Goal: Find specific page/section: Find specific page/section

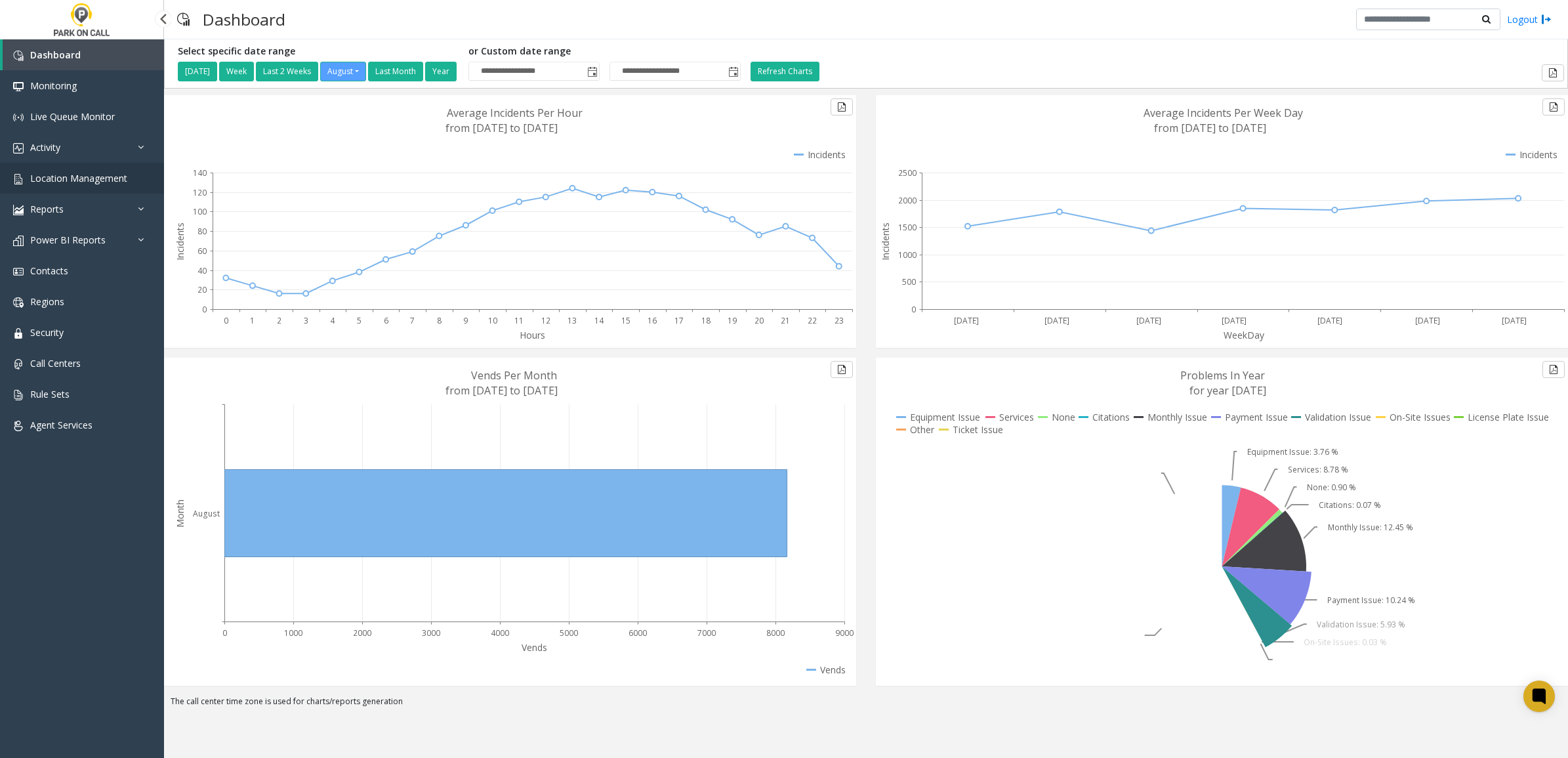
click at [74, 178] on span "Location Management" at bounding box center [79, 178] width 97 height 13
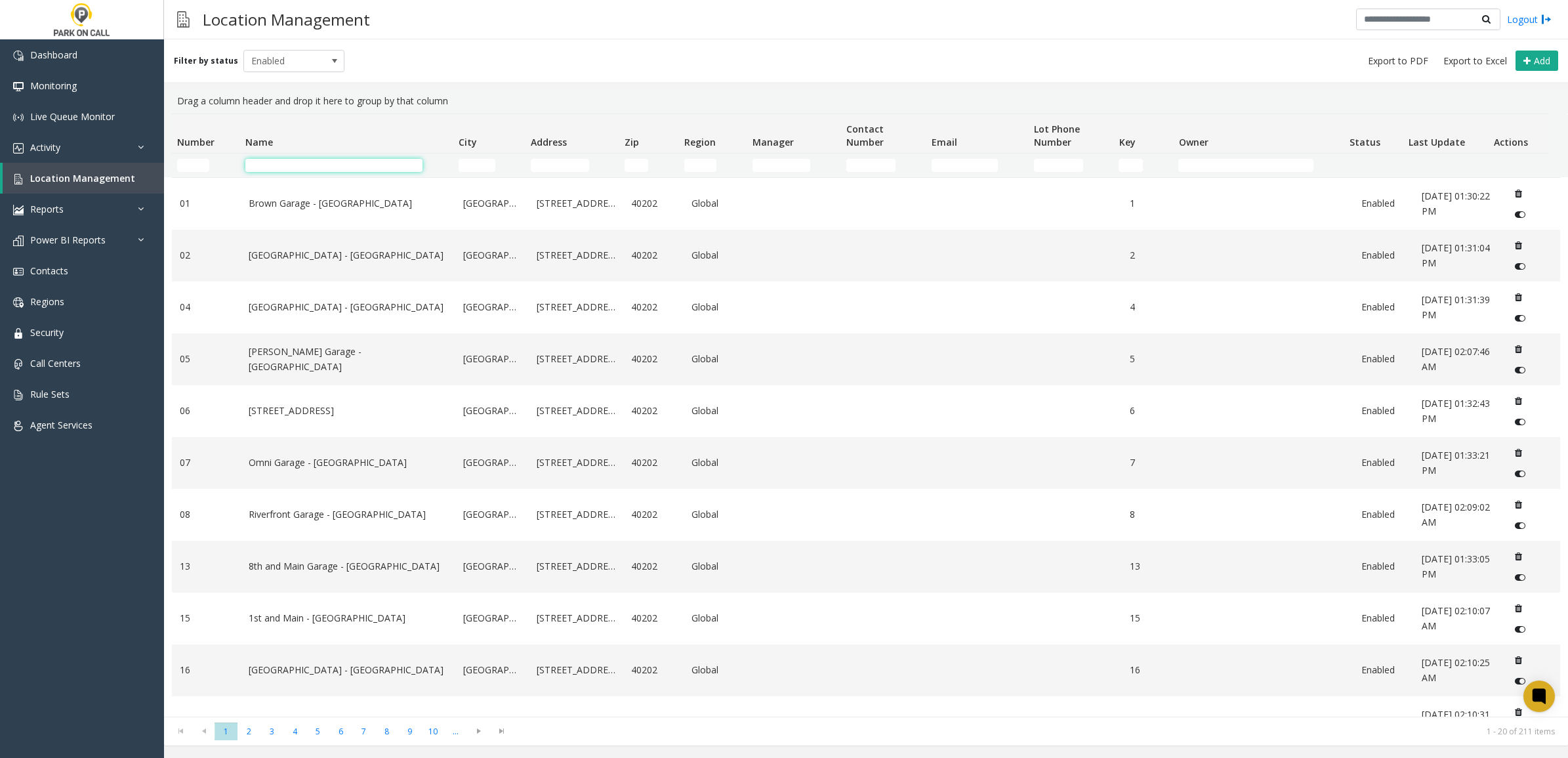
click at [292, 169] on input "Name Filter" at bounding box center [334, 165] width 177 height 13
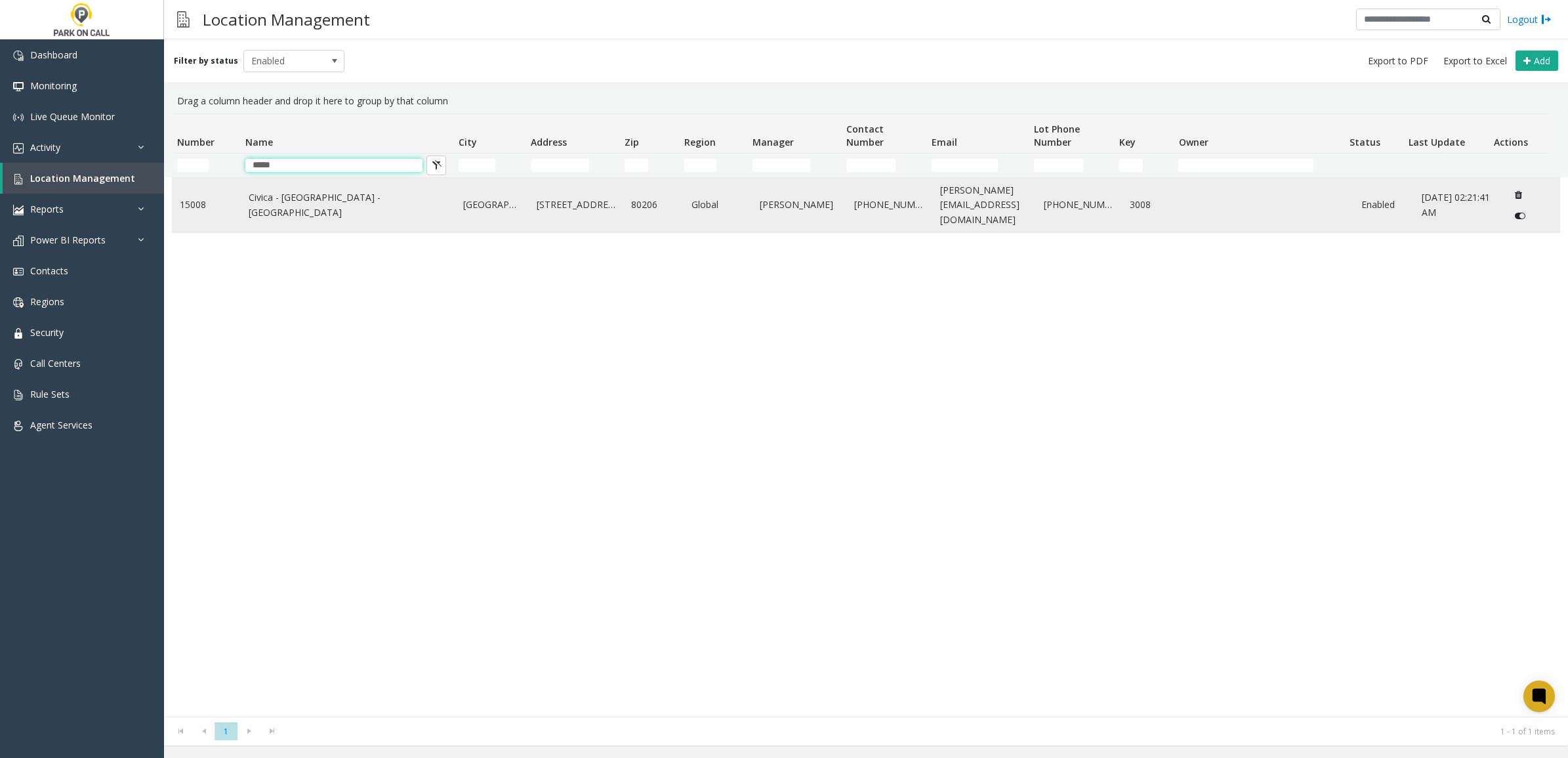
type input "*****"
click at [401, 197] on link "Civica - [GEOGRAPHIC_DATA] - [GEOGRAPHIC_DATA]" at bounding box center [348, 205] width 200 height 29
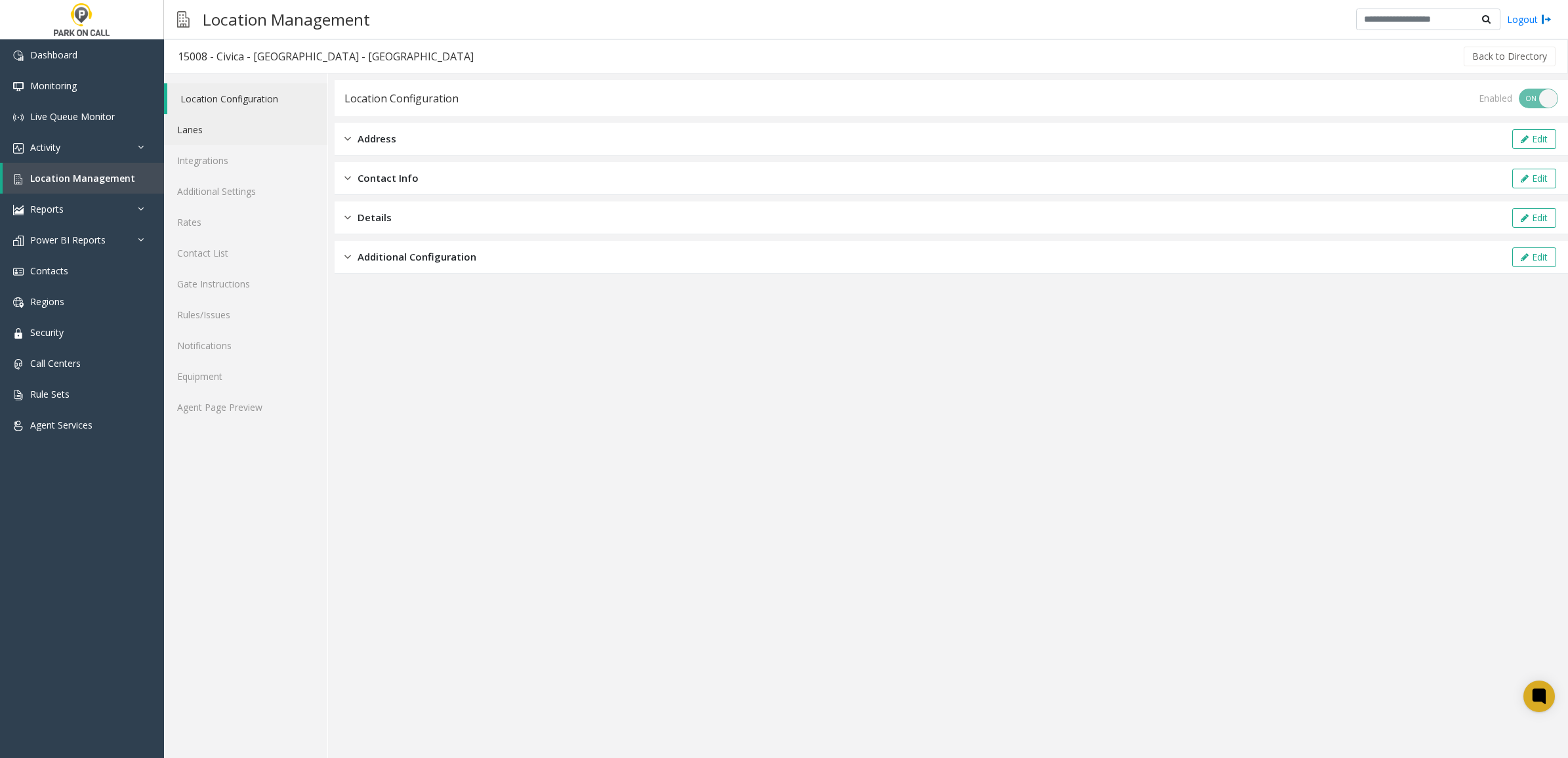
click at [208, 135] on link "Lanes" at bounding box center [246, 130] width 164 height 31
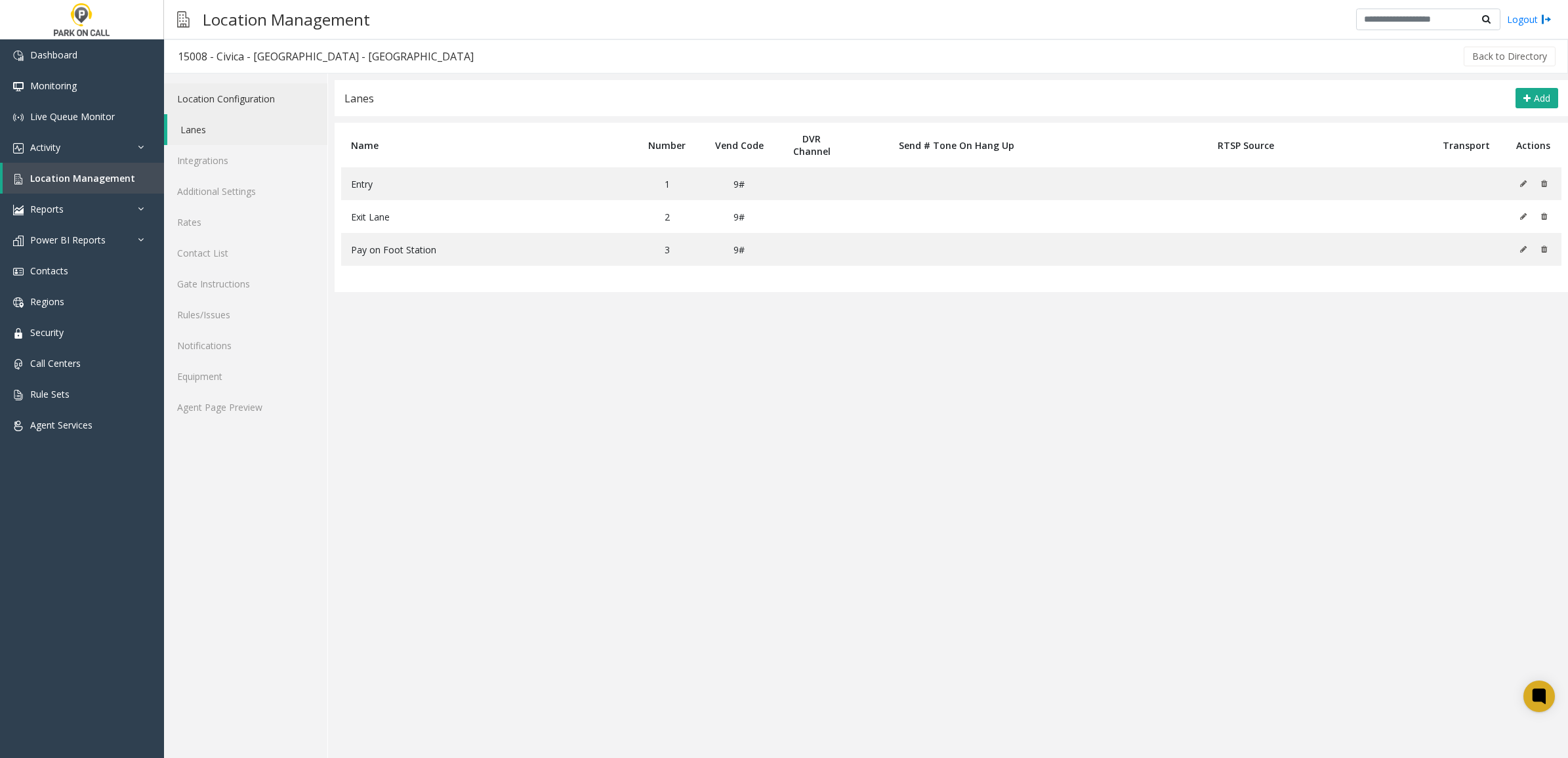
click at [260, 100] on link "Location Configuration" at bounding box center [246, 99] width 164 height 31
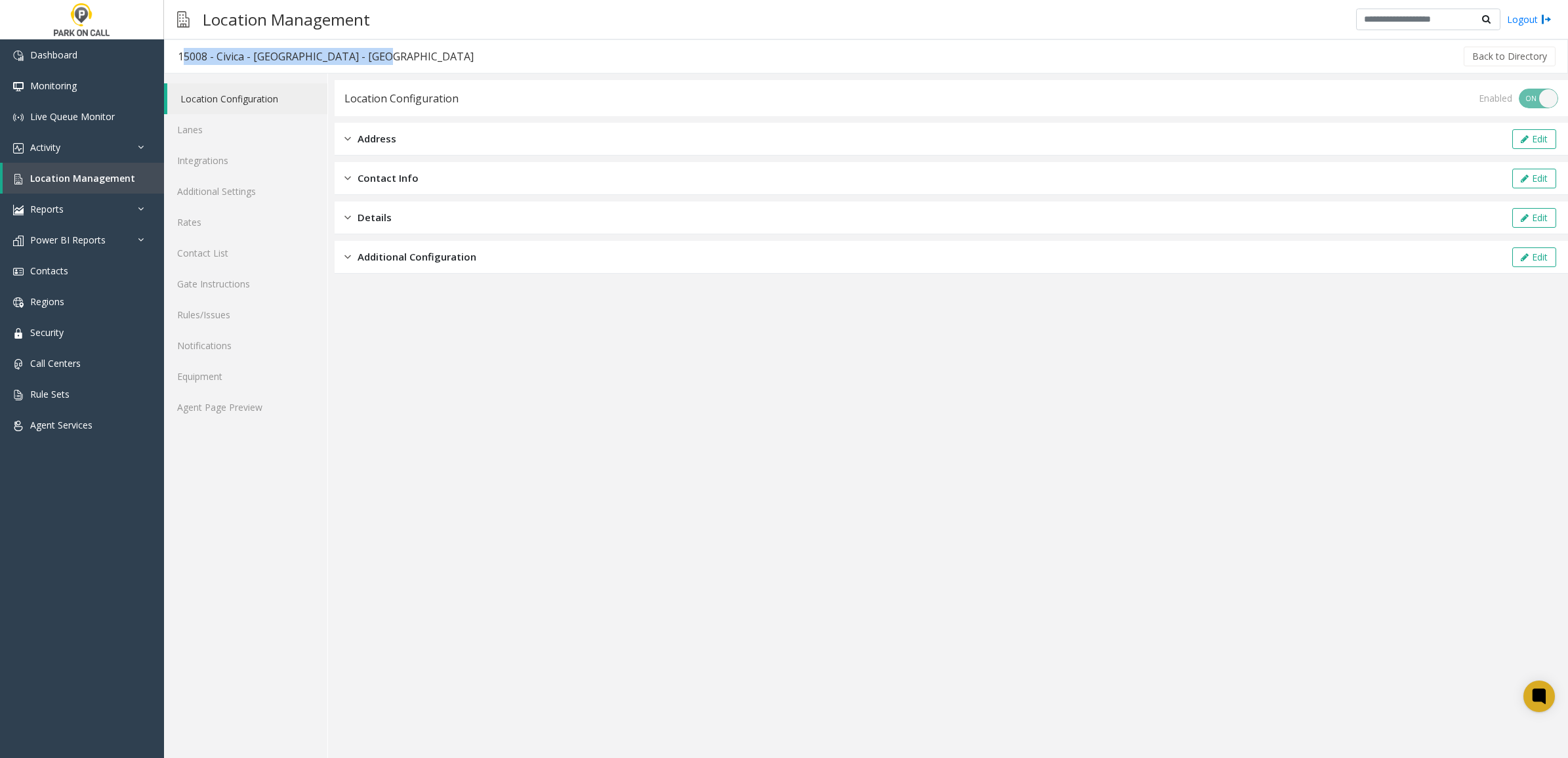
drag, startPoint x: 366, startPoint y: 56, endPoint x: 178, endPoint y: 63, distance: 188.1
click at [178, 63] on div "15008 - Civica - [GEOGRAPHIC_DATA] - [GEOGRAPHIC_DATA]" at bounding box center [326, 56] width 296 height 17
copy div "15008 - Civica - [GEOGRAPHIC_DATA] - [GEOGRAPHIC_DATA]"
click at [211, 133] on link "Lanes" at bounding box center [246, 130] width 164 height 31
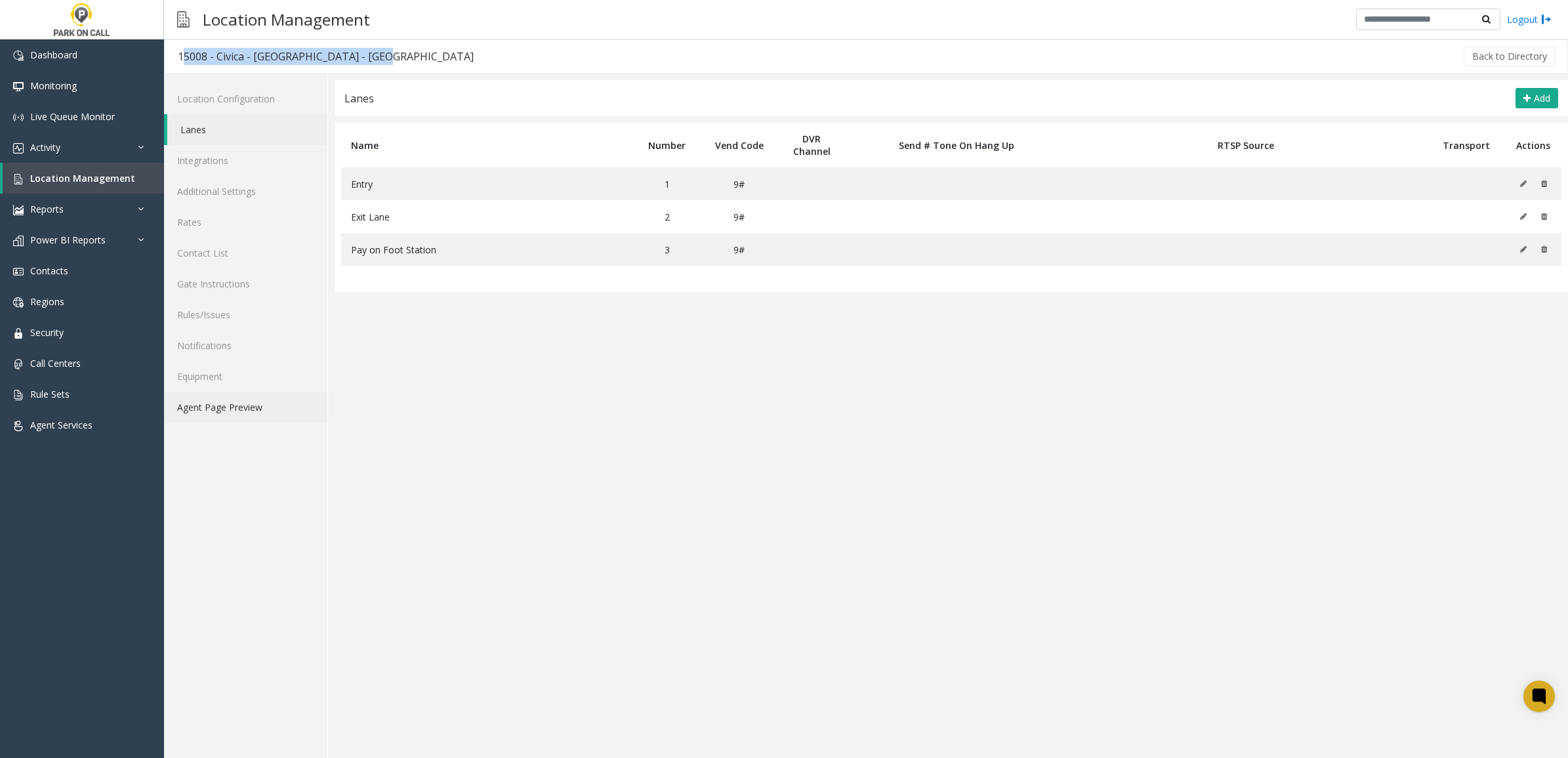
click at [249, 415] on link "Agent Page Preview" at bounding box center [246, 407] width 164 height 31
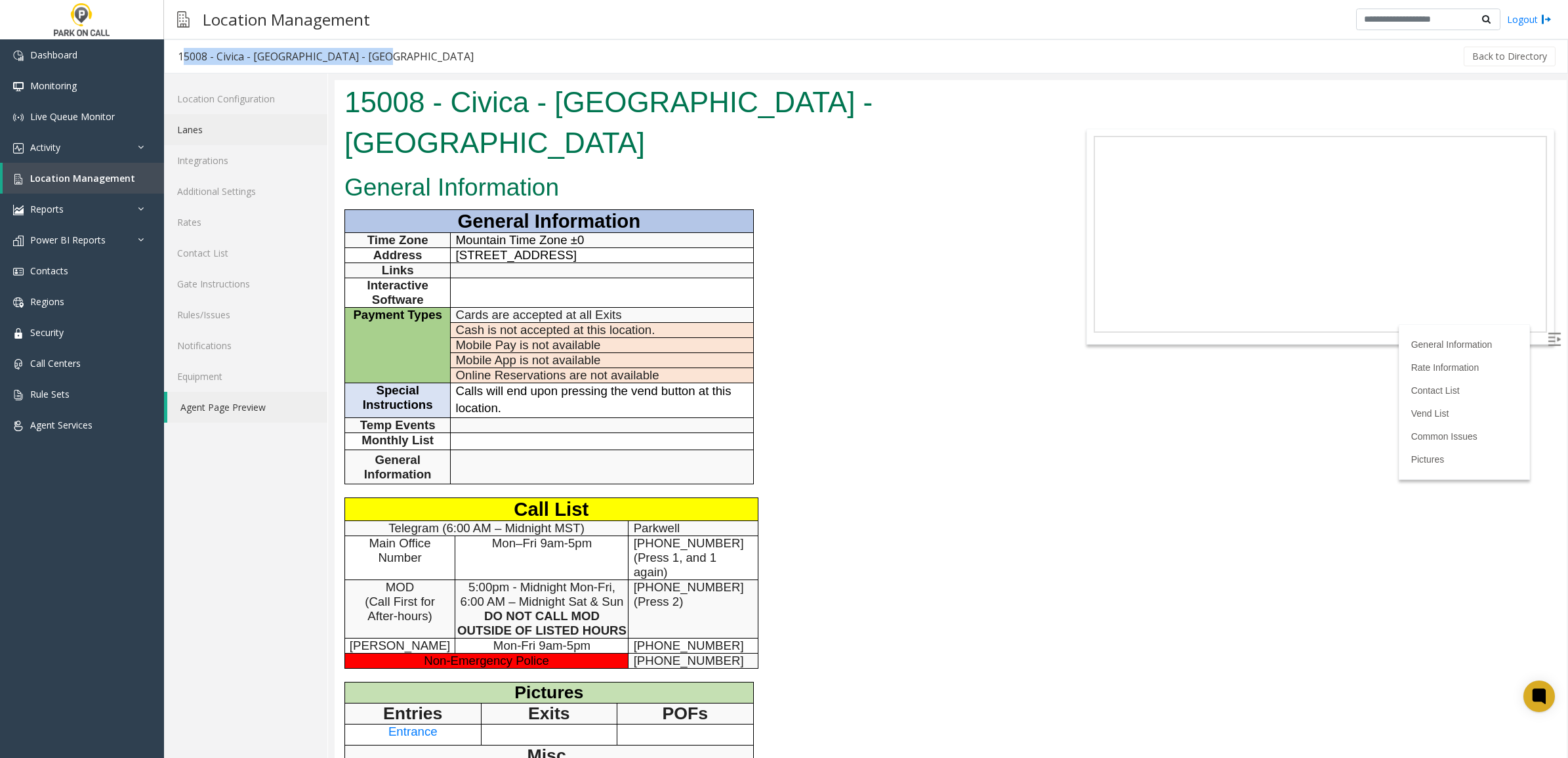
click at [234, 132] on link "Lanes" at bounding box center [246, 130] width 164 height 31
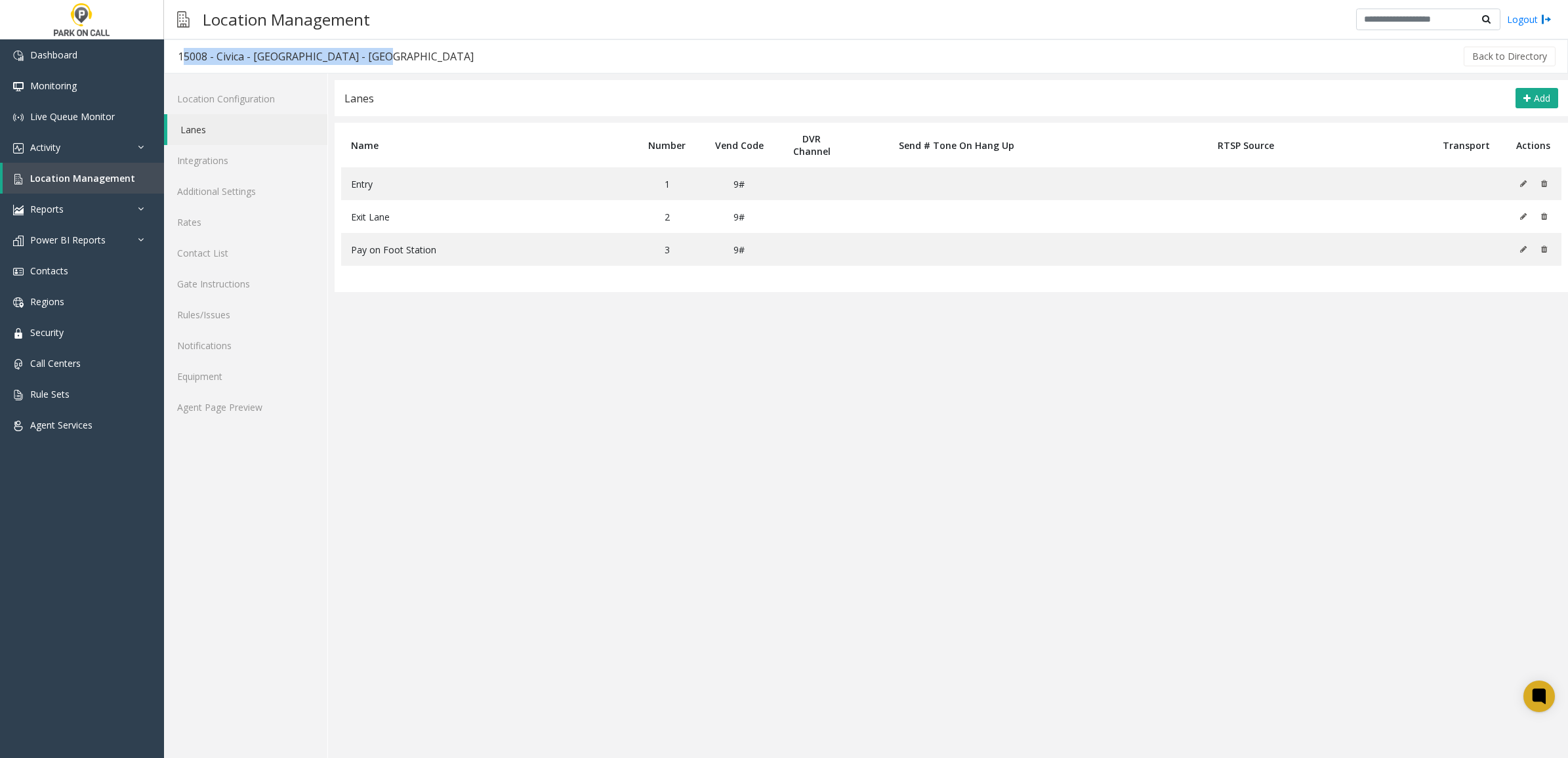
click at [237, 128] on link "Lanes" at bounding box center [247, 130] width 160 height 31
click at [248, 100] on link "Location Configuration" at bounding box center [246, 99] width 164 height 31
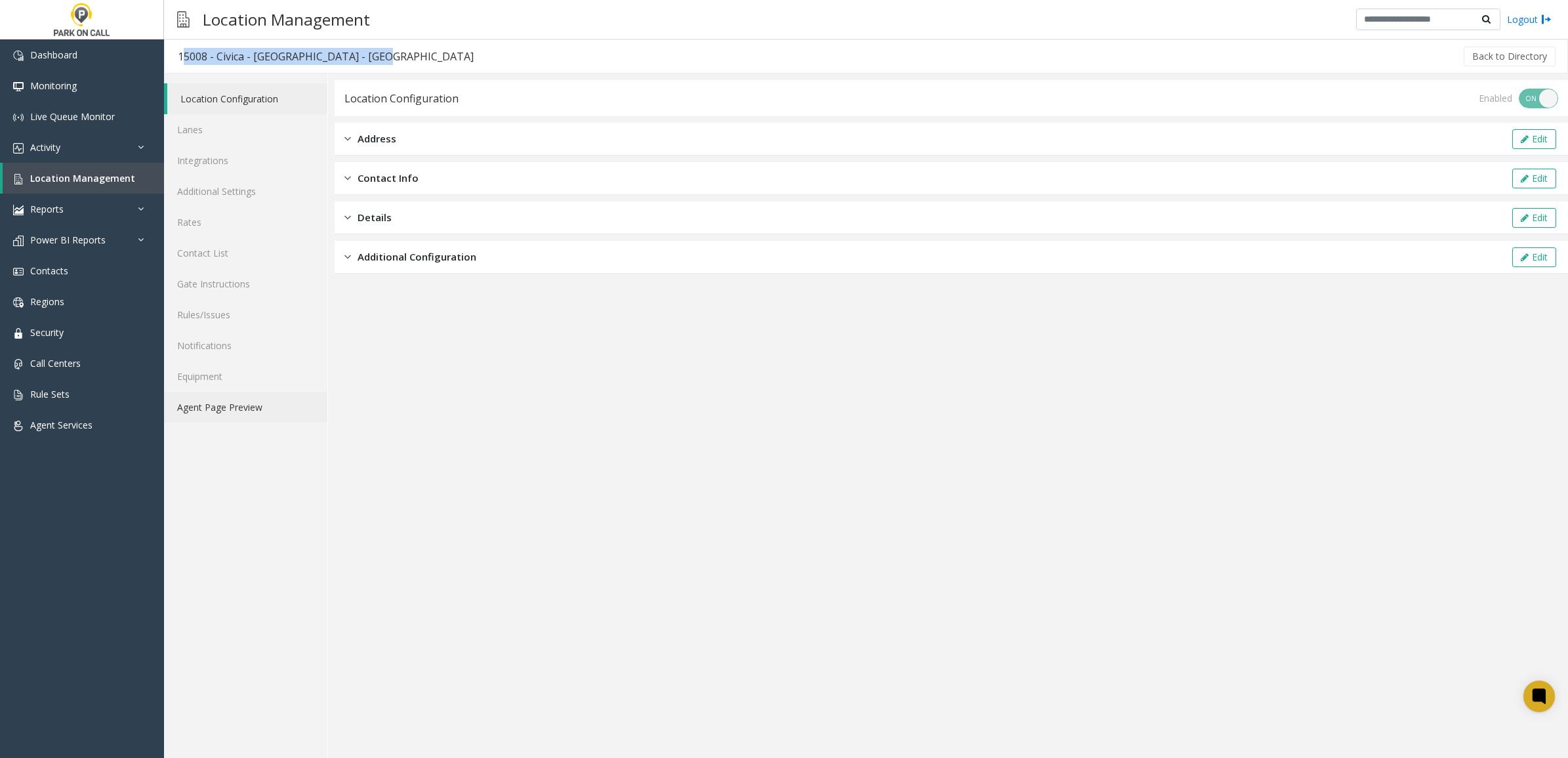
click at [255, 392] on link "Agent Page Preview" at bounding box center [246, 407] width 164 height 31
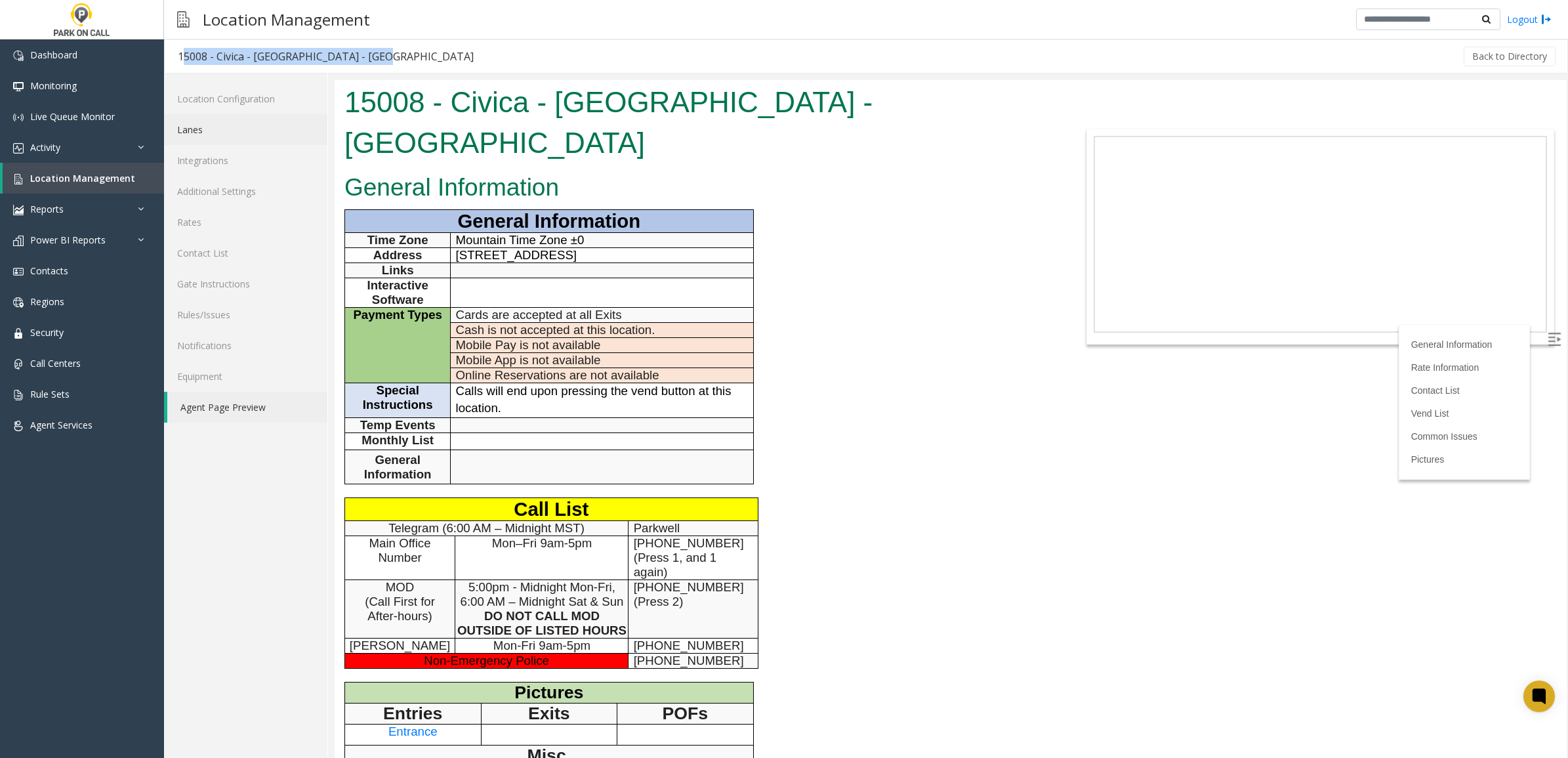
click at [226, 122] on link "Lanes" at bounding box center [246, 130] width 164 height 31
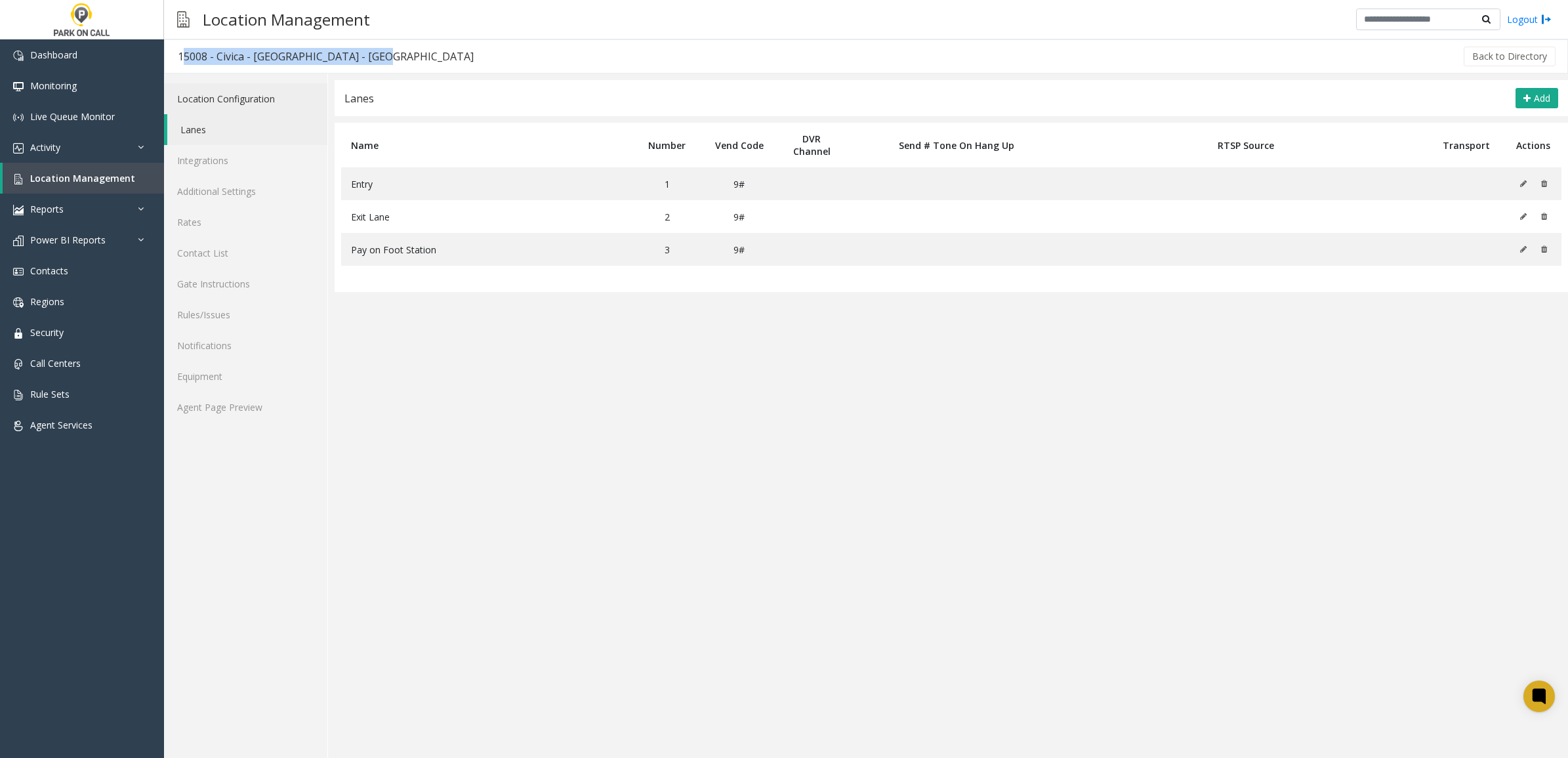
click at [247, 105] on link "Location Configuration" at bounding box center [246, 99] width 164 height 31
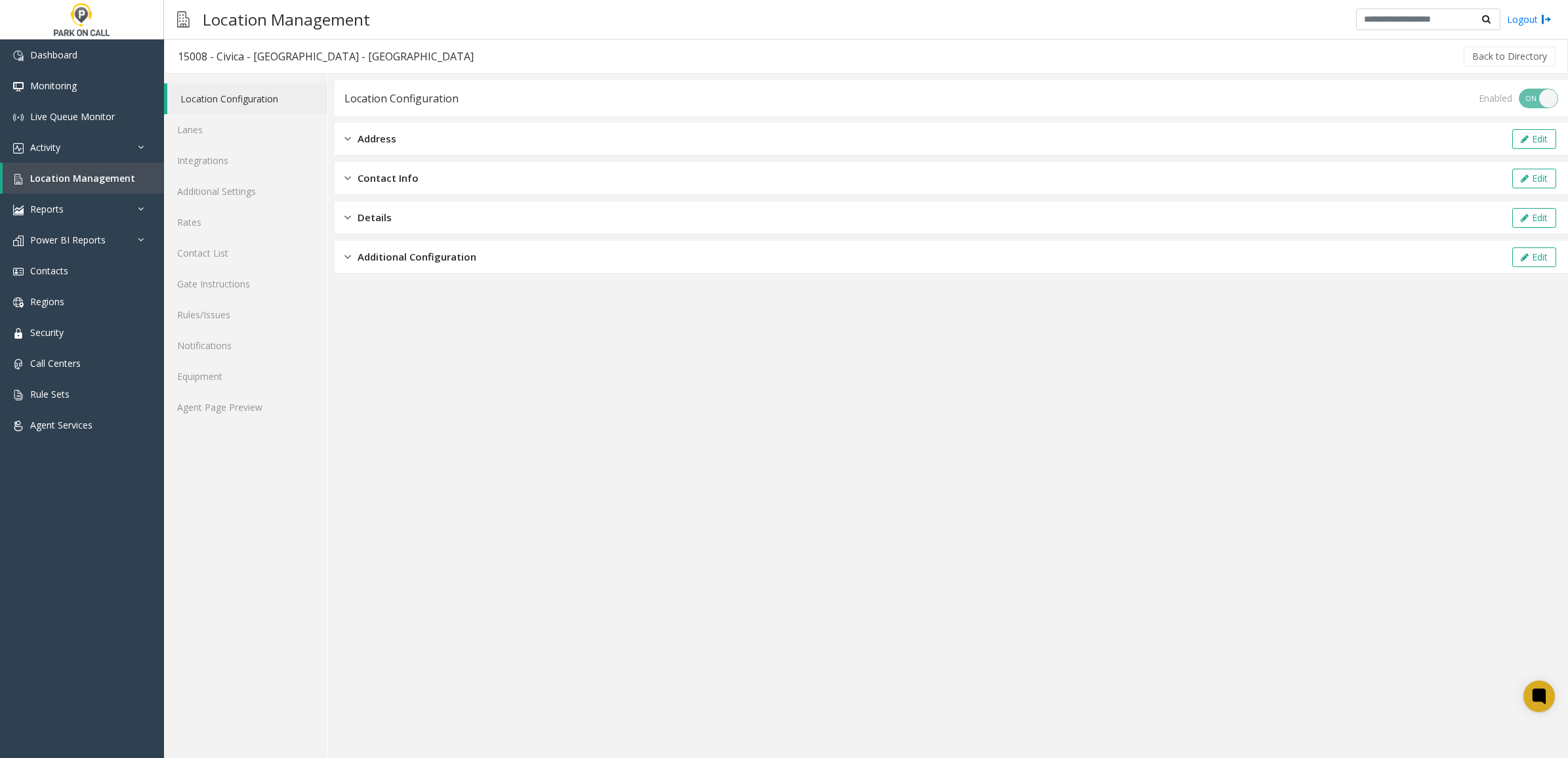
click at [438, 143] on div "Address Edit" at bounding box center [951, 139] width 1233 height 33
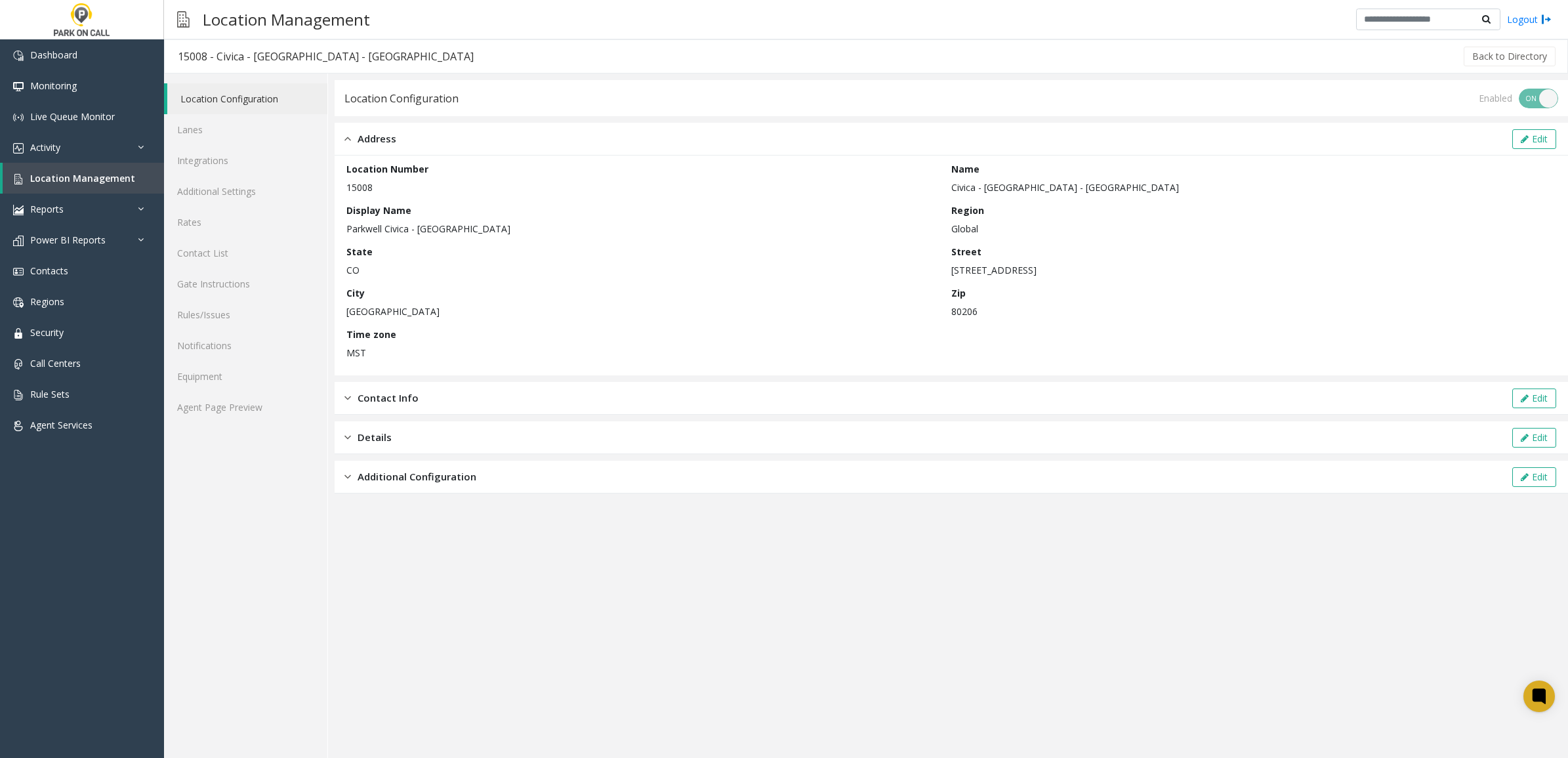
click at [253, 63] on div "15008 - Civica - [GEOGRAPHIC_DATA] - [GEOGRAPHIC_DATA]" at bounding box center [326, 56] width 296 height 17
click at [242, 61] on div "15008 - Civica - [GEOGRAPHIC_DATA] - [GEOGRAPHIC_DATA]" at bounding box center [326, 56] width 296 height 17
click at [231, 61] on div "15008 - Civica - [GEOGRAPHIC_DATA] - [GEOGRAPHIC_DATA]" at bounding box center [326, 56] width 296 height 17
click at [235, 60] on div "15008 - Civica - [GEOGRAPHIC_DATA] - [GEOGRAPHIC_DATA]" at bounding box center [326, 56] width 296 height 17
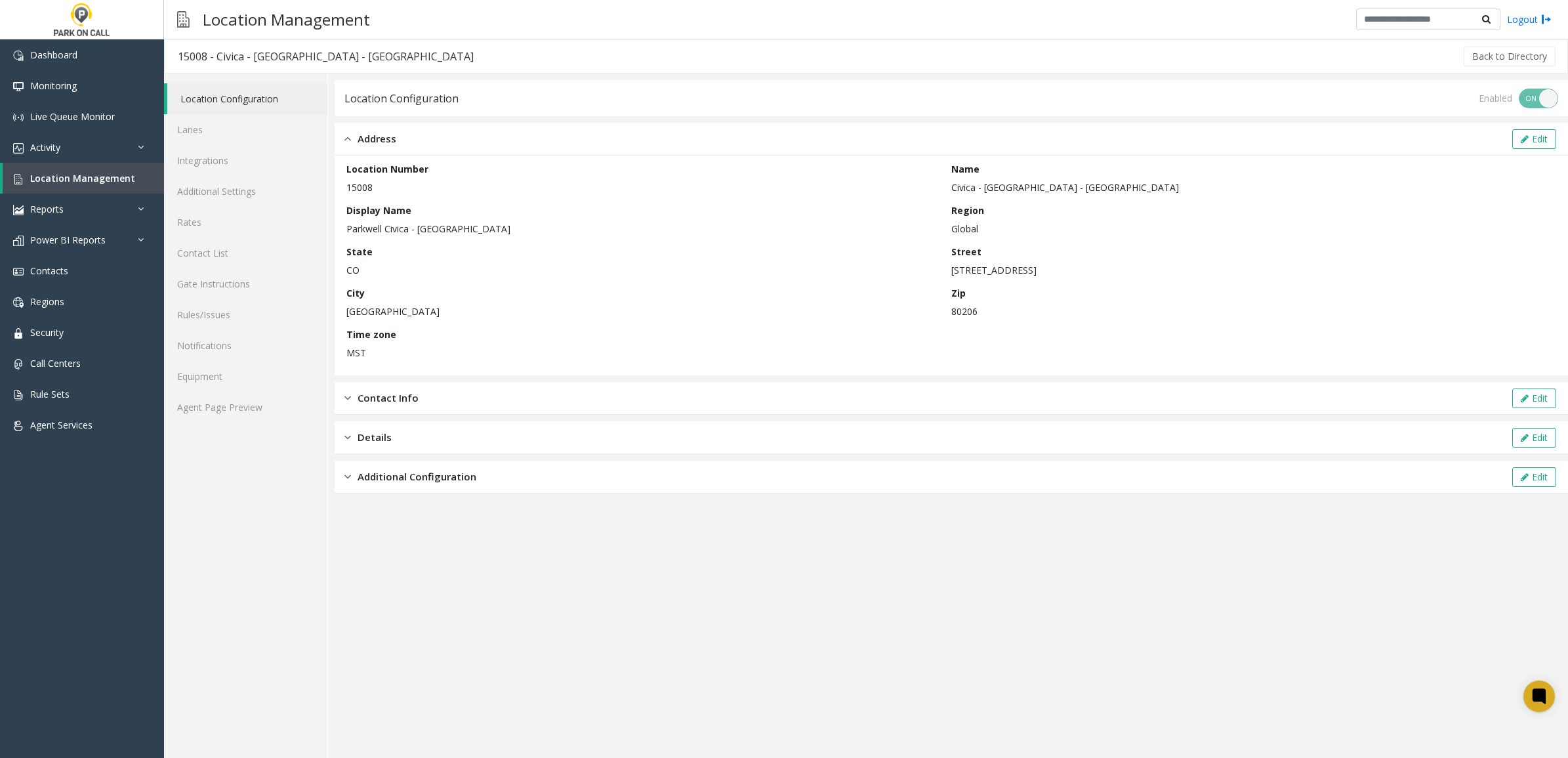
click at [273, 57] on div "15008 - Civica - [GEOGRAPHIC_DATA] - [GEOGRAPHIC_DATA]" at bounding box center [326, 56] width 296 height 17
click at [274, 57] on div "15008 - Civica - [GEOGRAPHIC_DATA] - [GEOGRAPHIC_DATA]" at bounding box center [326, 56] width 296 height 17
click at [237, 60] on div "15008 - Civica - [GEOGRAPHIC_DATA] - [GEOGRAPHIC_DATA]" at bounding box center [326, 56] width 296 height 17
click at [195, 57] on div "15008 - Civica - [GEOGRAPHIC_DATA] - [GEOGRAPHIC_DATA]" at bounding box center [326, 56] width 296 height 17
click at [86, 180] on span "Location Management" at bounding box center [83, 178] width 105 height 13
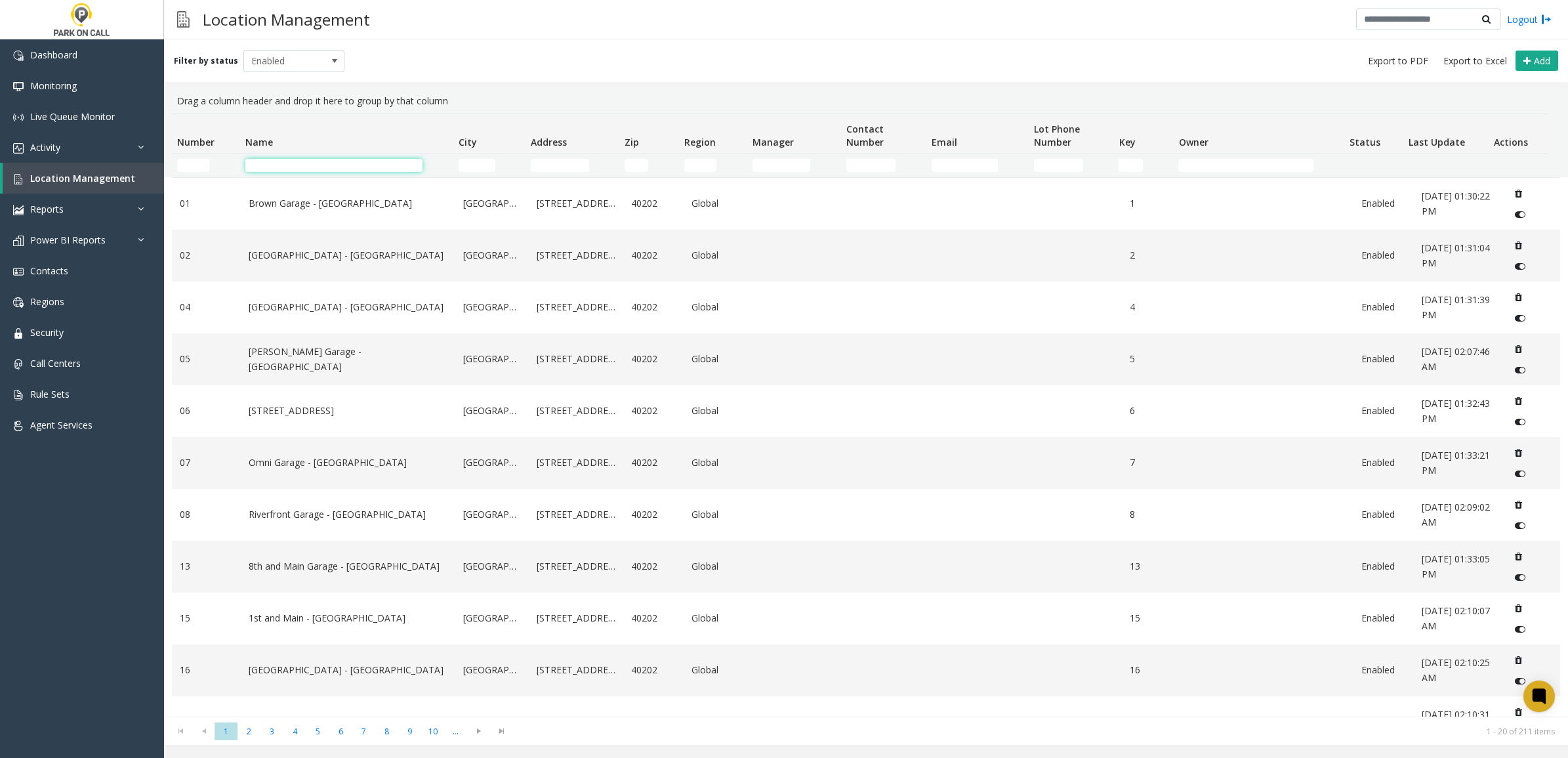
click at [316, 163] on input "Name Filter" at bounding box center [334, 165] width 177 height 13
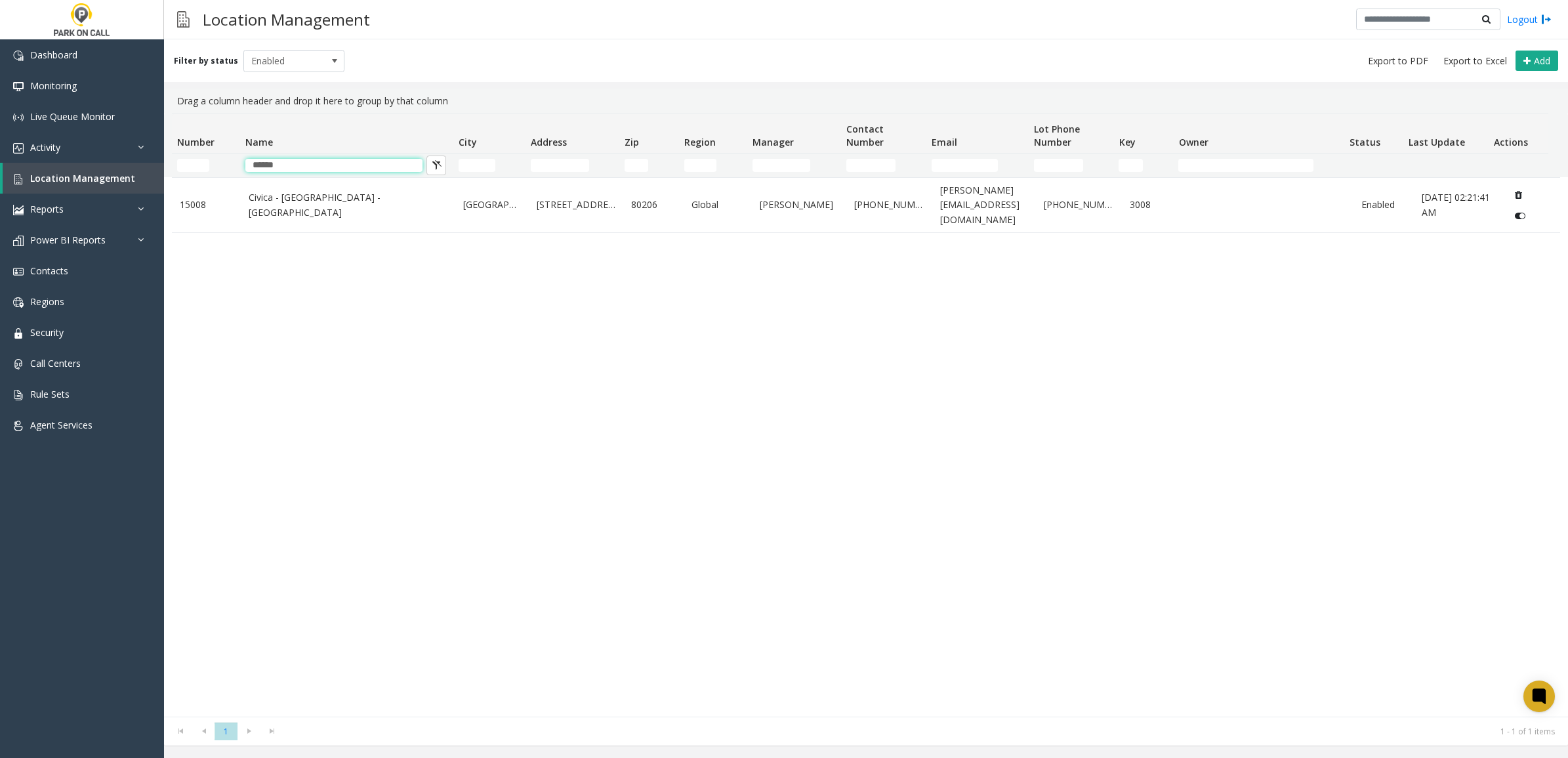
type input "******"
